Goal: Task Accomplishment & Management: Manage account settings

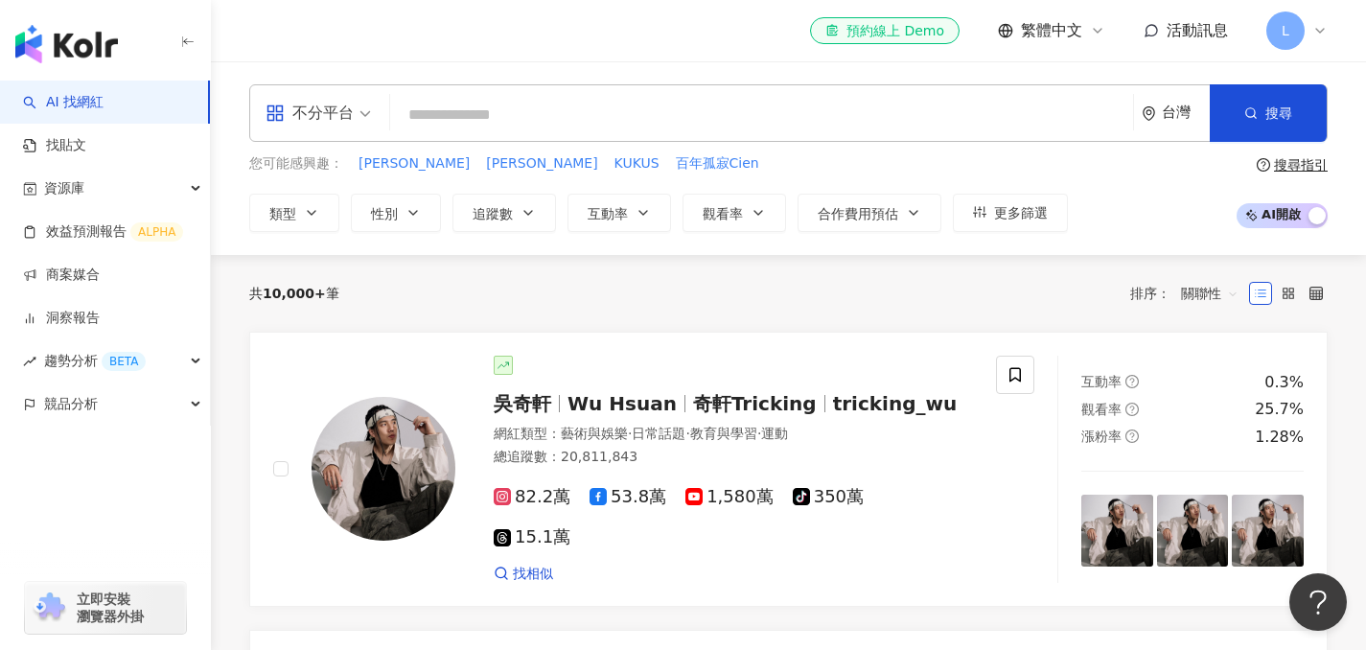
click at [1297, 22] on span "L" at bounding box center [1285, 31] width 38 height 38
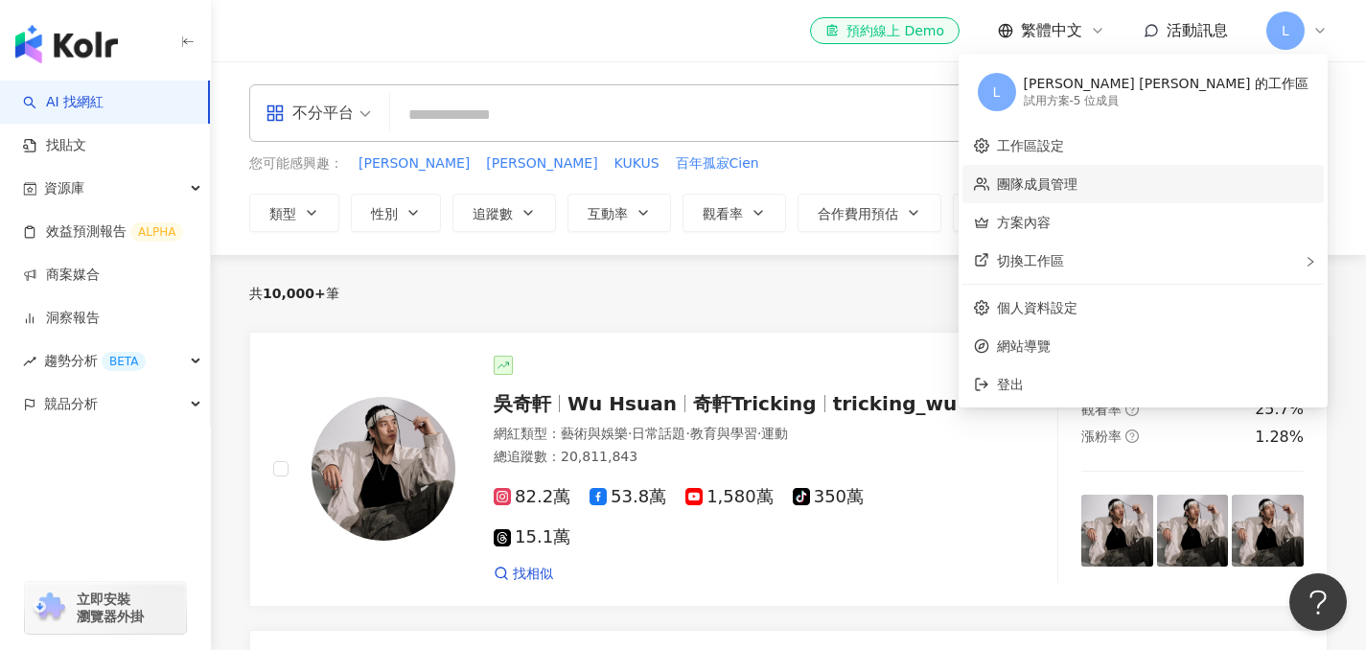
click at [1077, 179] on link "團隊成員管理" at bounding box center [1037, 183] width 81 height 15
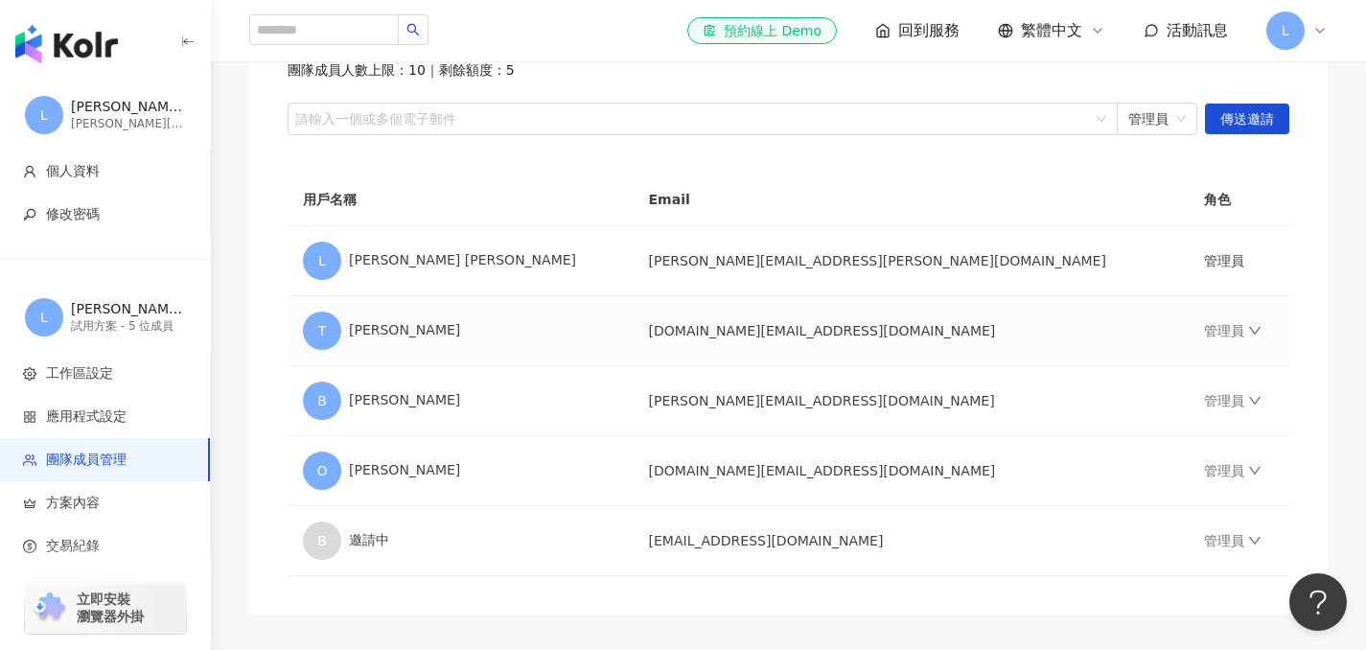
scroll to position [200, 0]
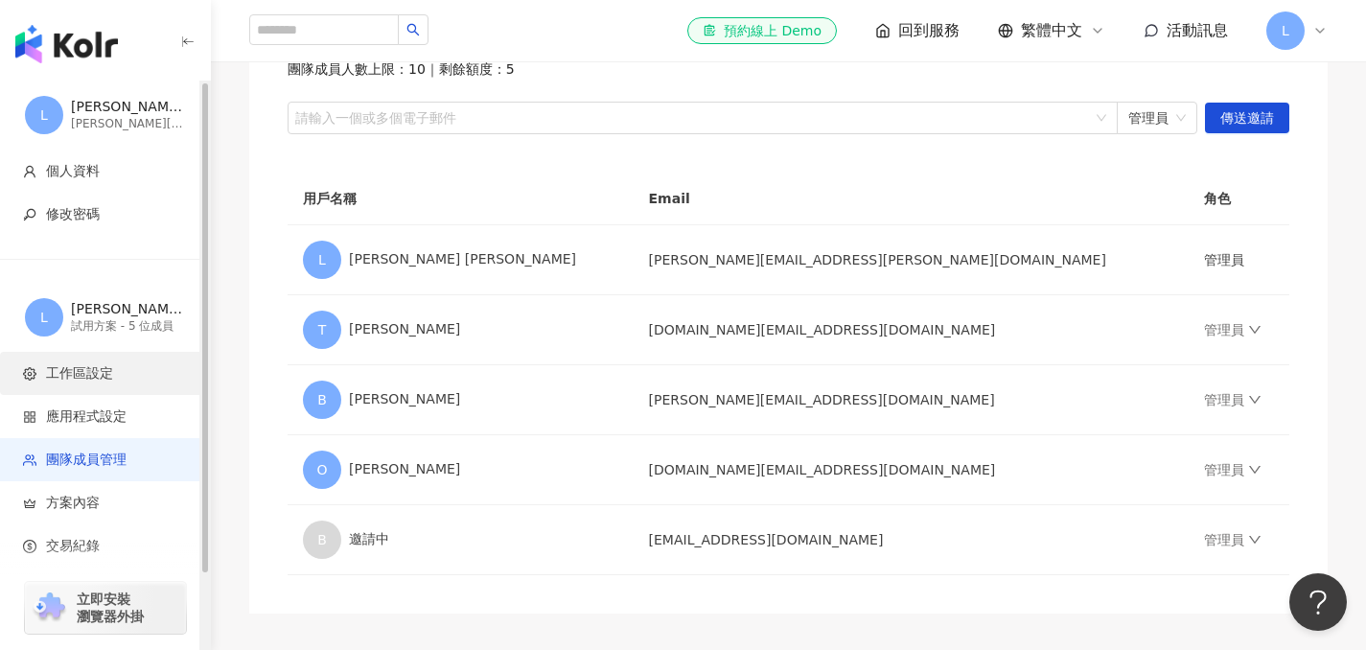
click at [137, 373] on span "工作區設定" at bounding box center [109, 373] width 172 height 19
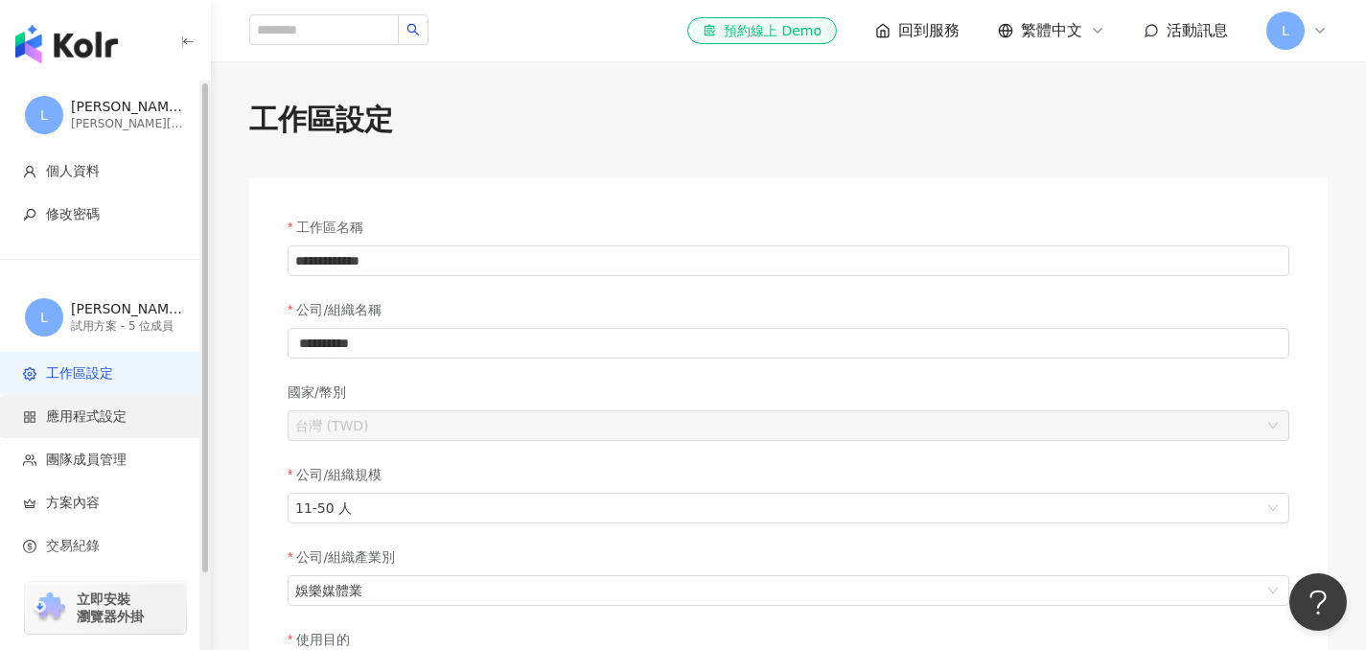
click at [133, 418] on span "應用程式設定" at bounding box center [109, 416] width 172 height 19
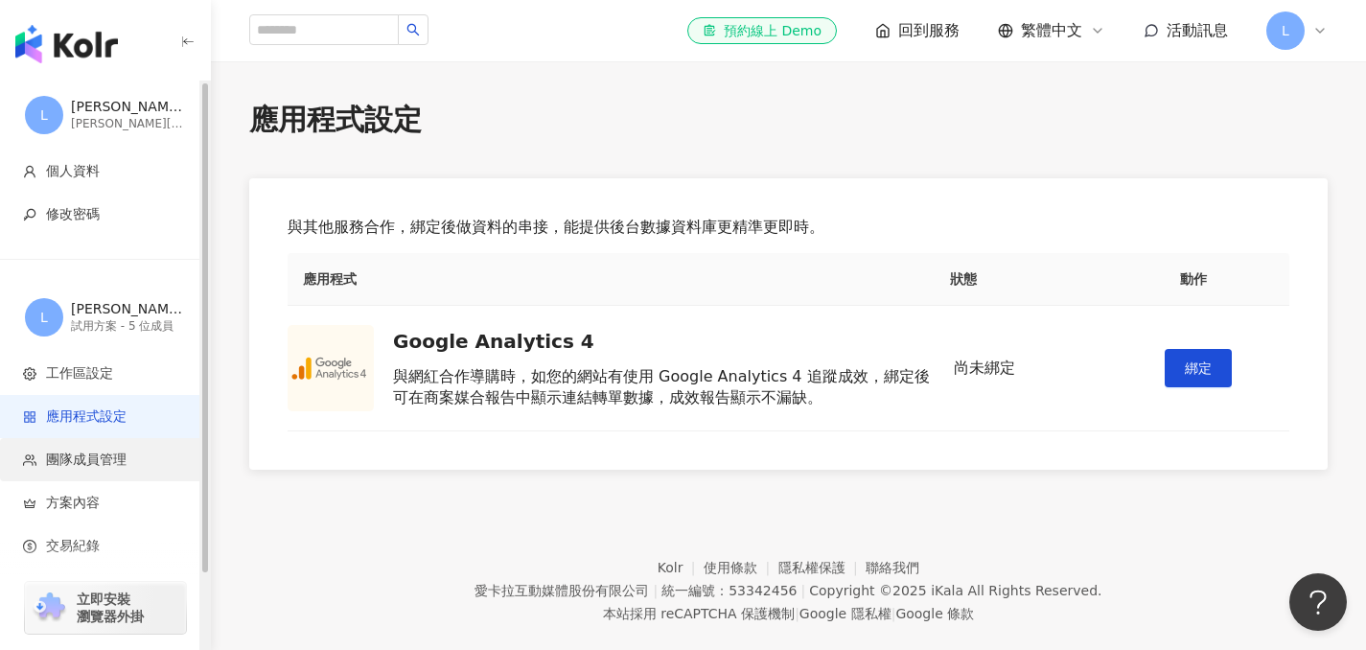
click at [132, 475] on li "團隊成員管理" at bounding box center [105, 459] width 210 height 43
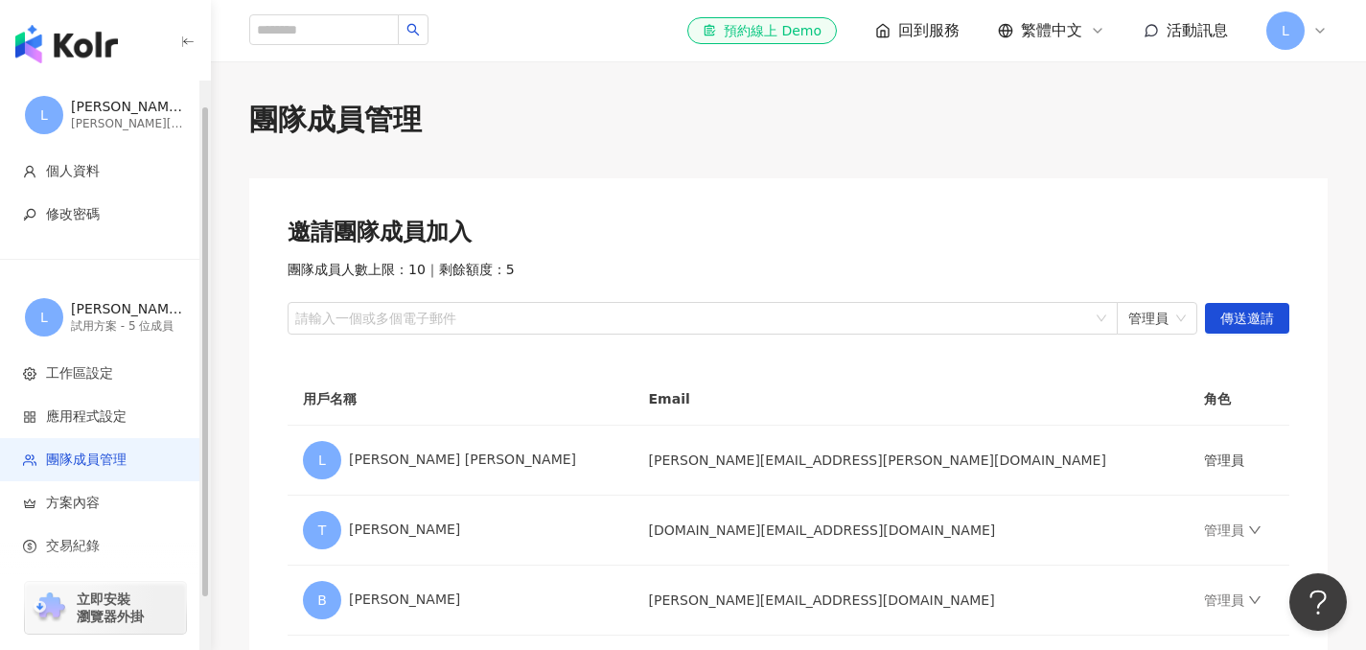
scroll to position [87, 0]
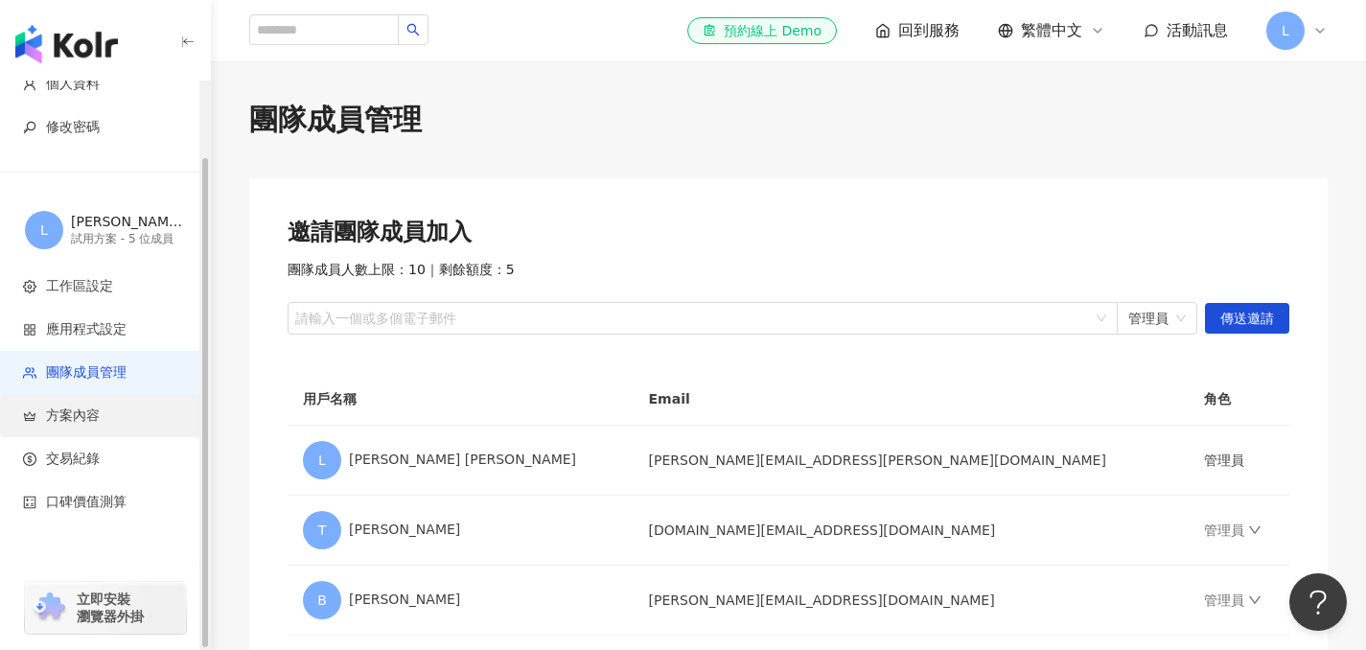
click at [112, 418] on span "方案內容" at bounding box center [109, 415] width 172 height 19
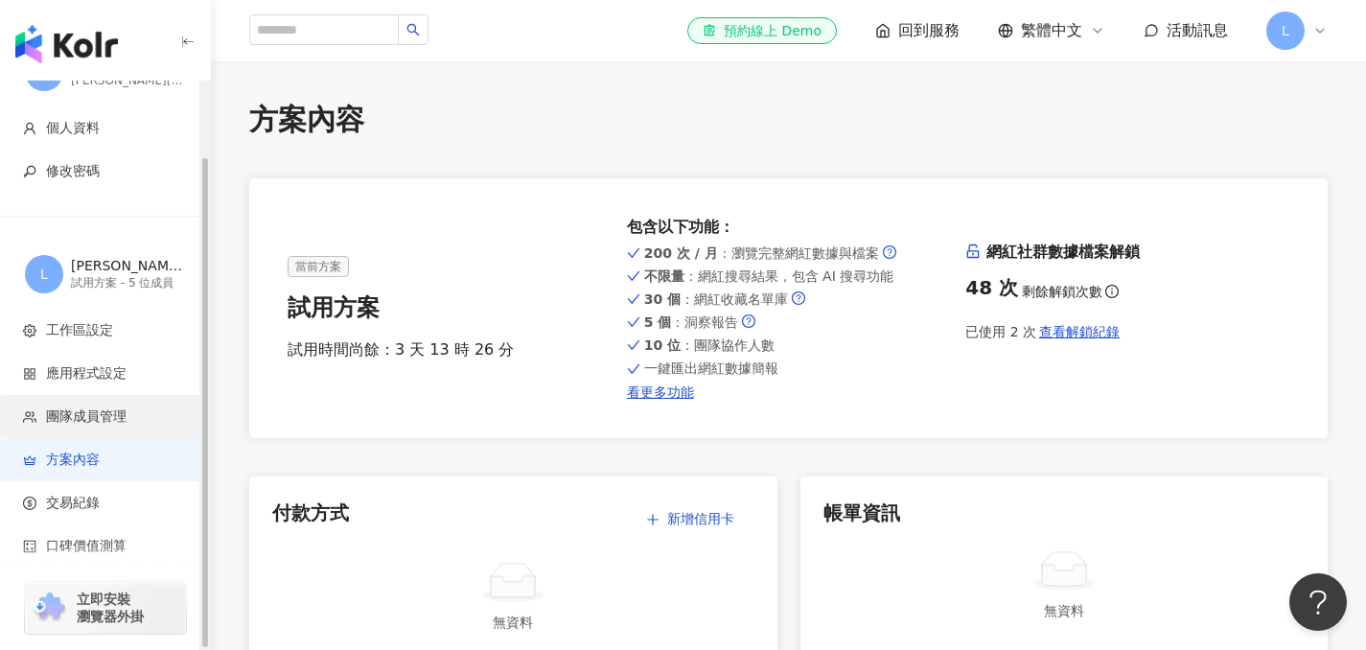
scroll to position [87, 0]
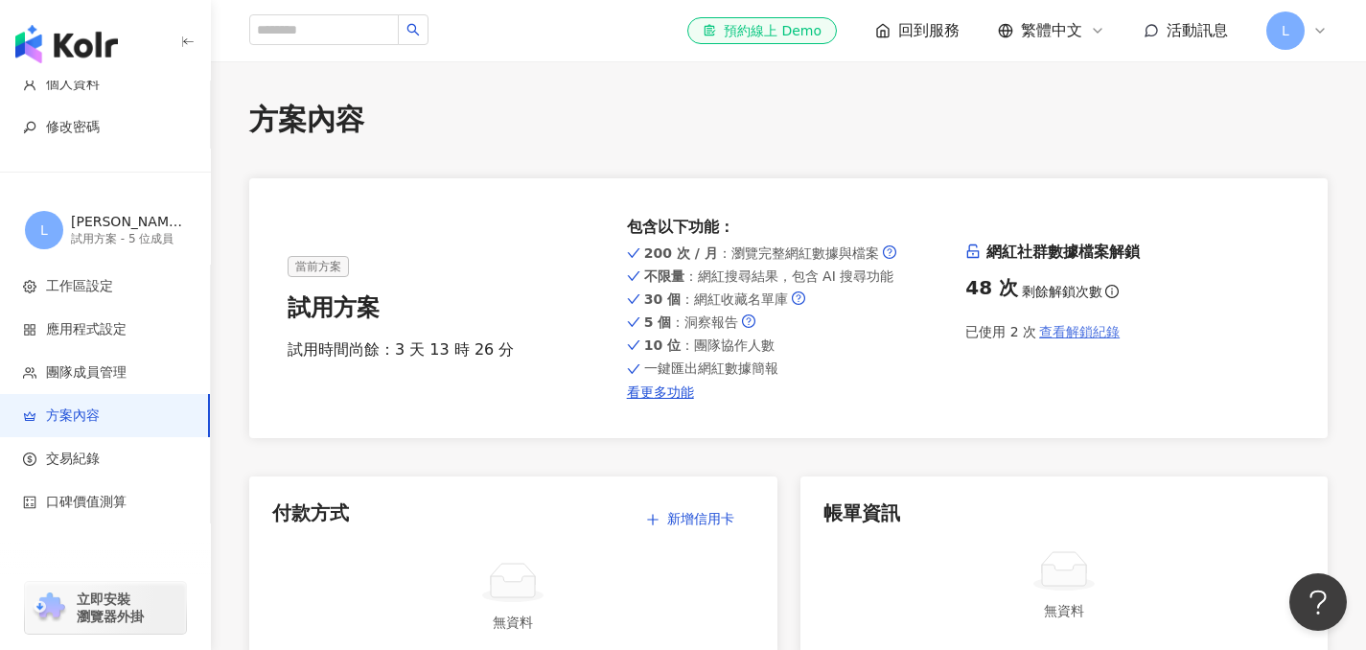
click at [1079, 333] on span "查看解鎖紀錄" at bounding box center [1079, 331] width 81 height 15
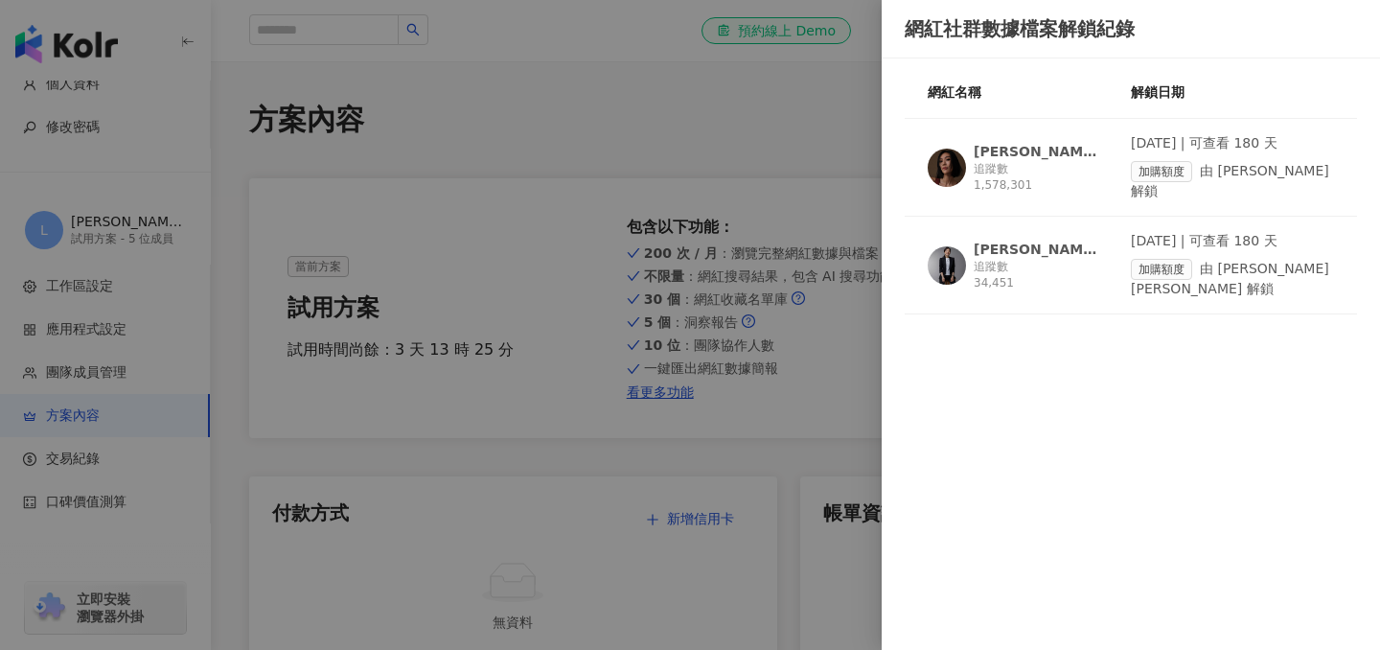
click at [793, 363] on div at bounding box center [690, 325] width 1380 height 650
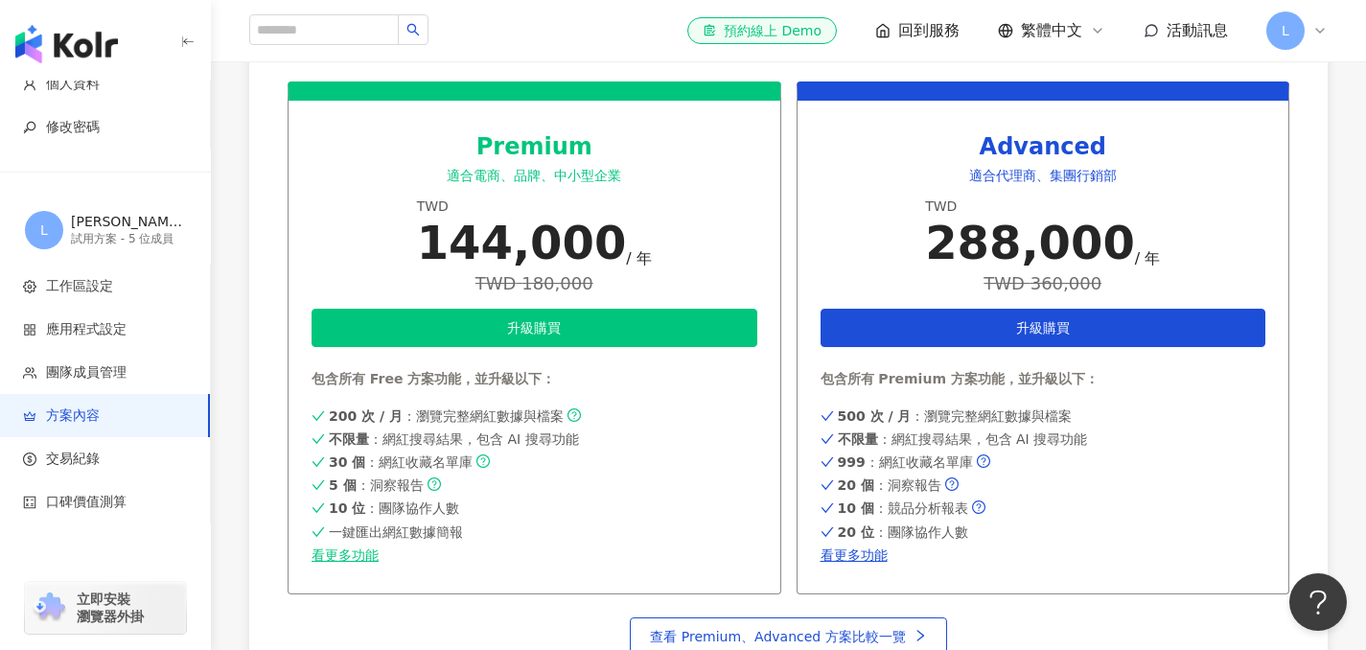
scroll to position [972, 0]
